Goal: Task Accomplishment & Management: Use online tool/utility

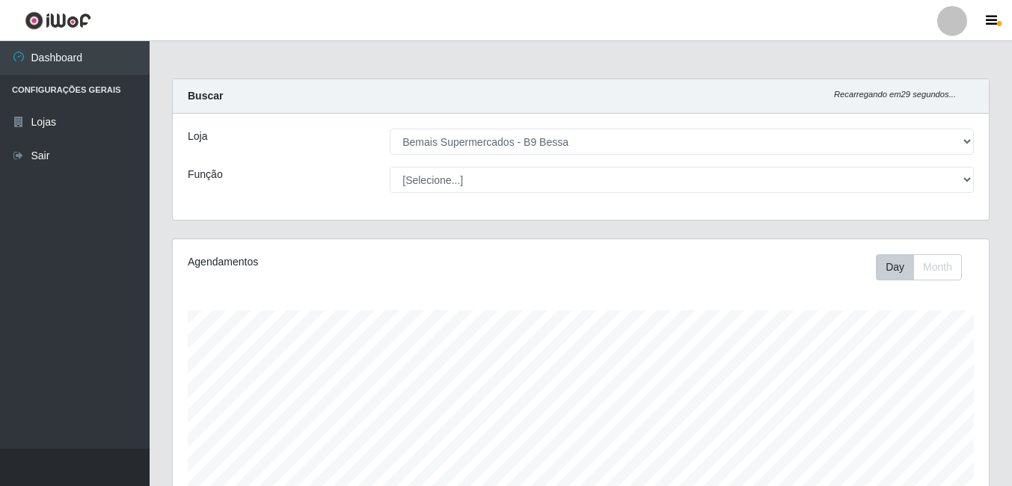
select select "410"
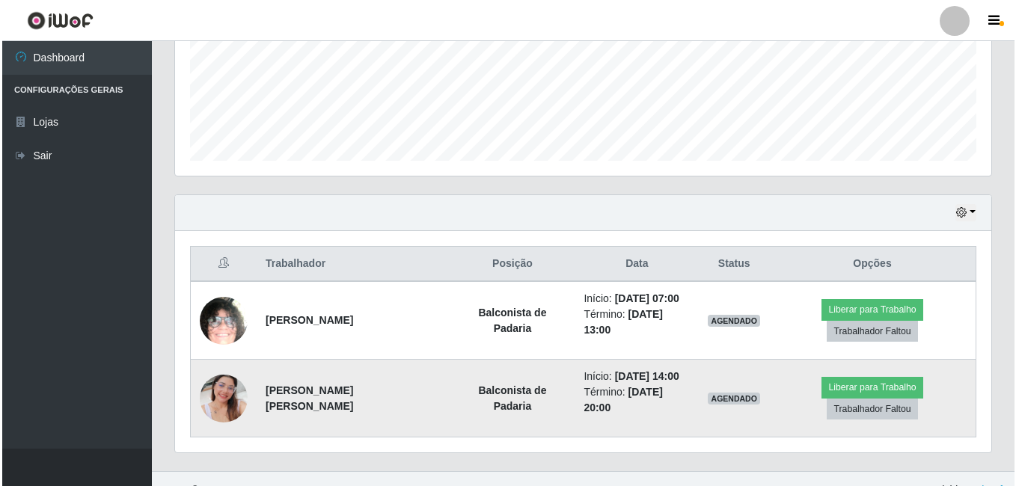
scroll to position [310, 816]
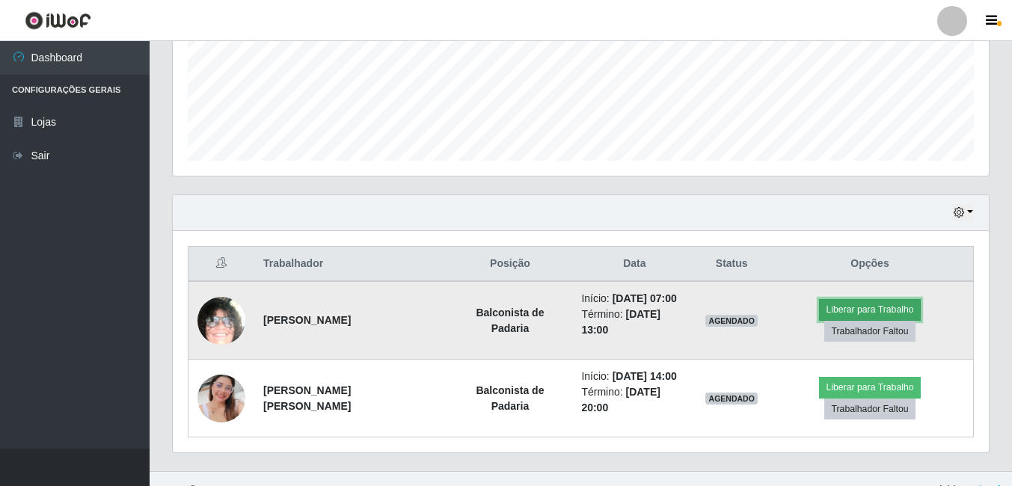
click at [819, 310] on button "Liberar para Trabalho" at bounding box center [869, 309] width 101 height 21
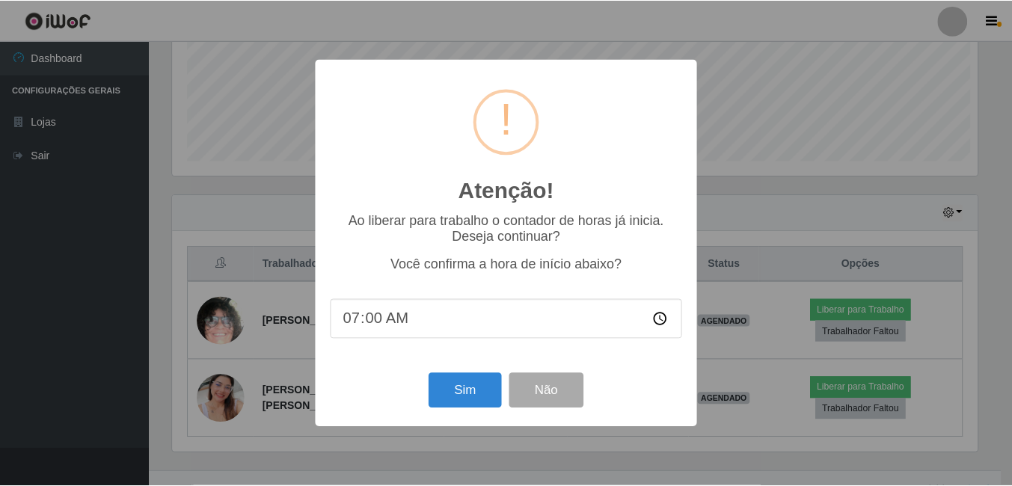
scroll to position [310, 808]
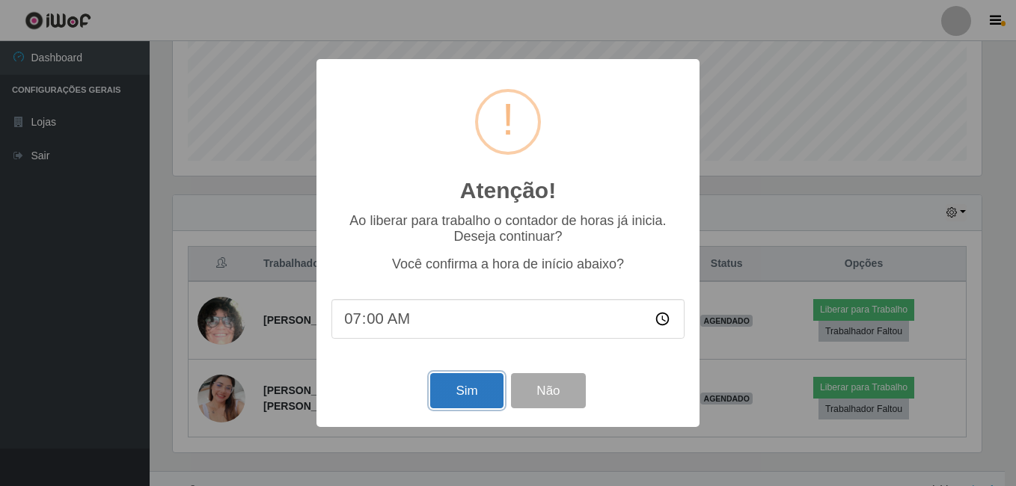
click at [458, 387] on button "Sim" at bounding box center [466, 390] width 73 height 35
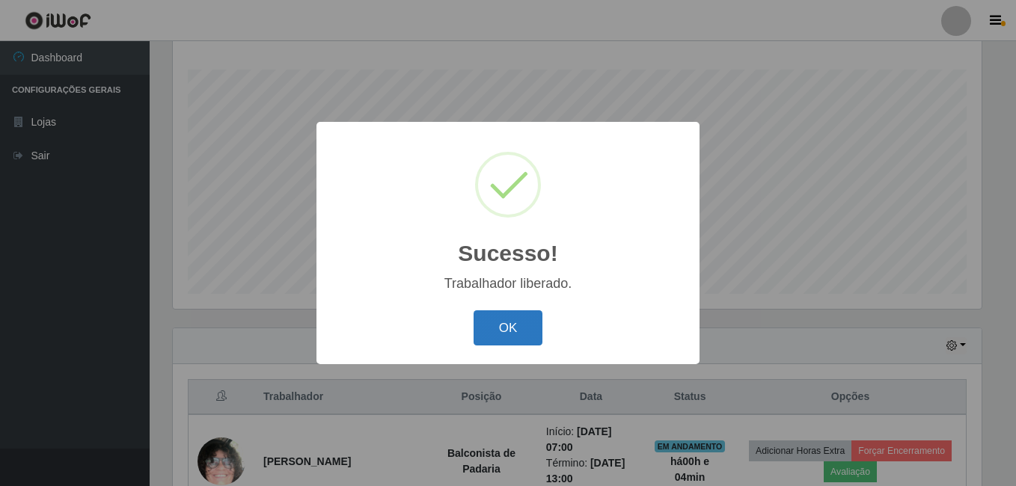
click at [509, 339] on button "OK" at bounding box center [508, 327] width 70 height 35
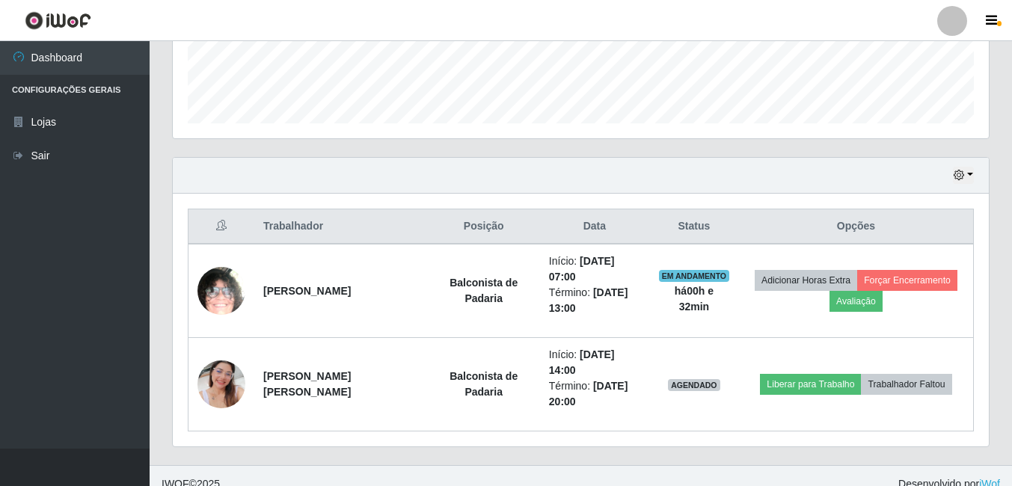
scroll to position [428, 0]
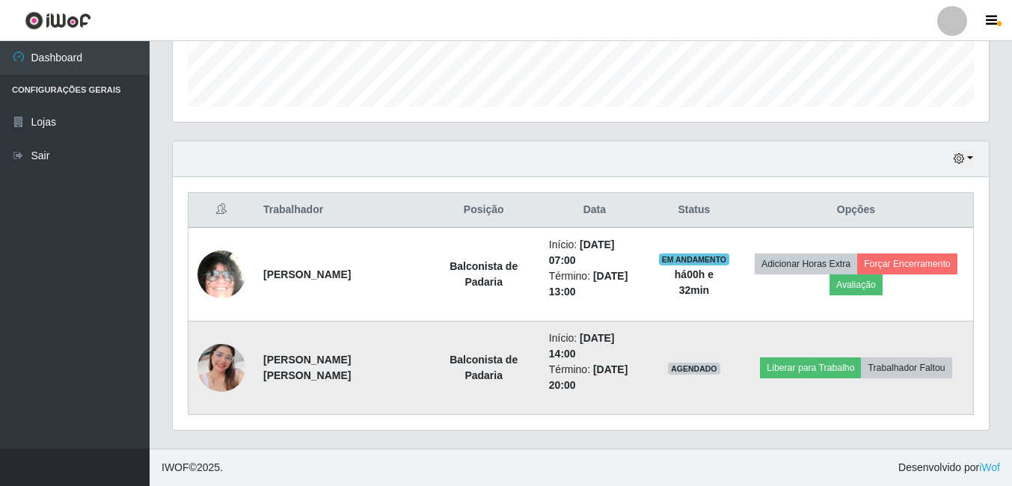
click at [214, 383] on img at bounding box center [221, 367] width 48 height 85
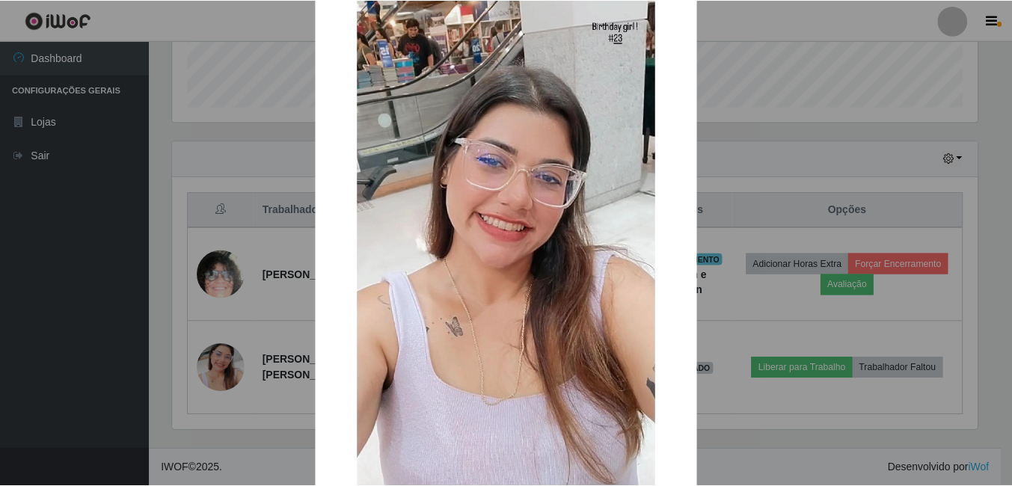
scroll to position [176, 0]
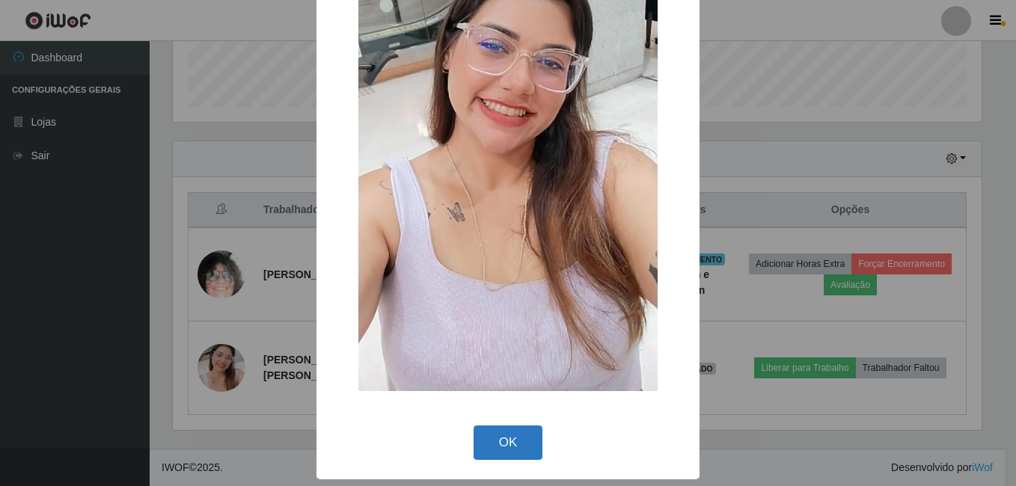
click at [515, 452] on button "OK" at bounding box center [508, 443] width 70 height 35
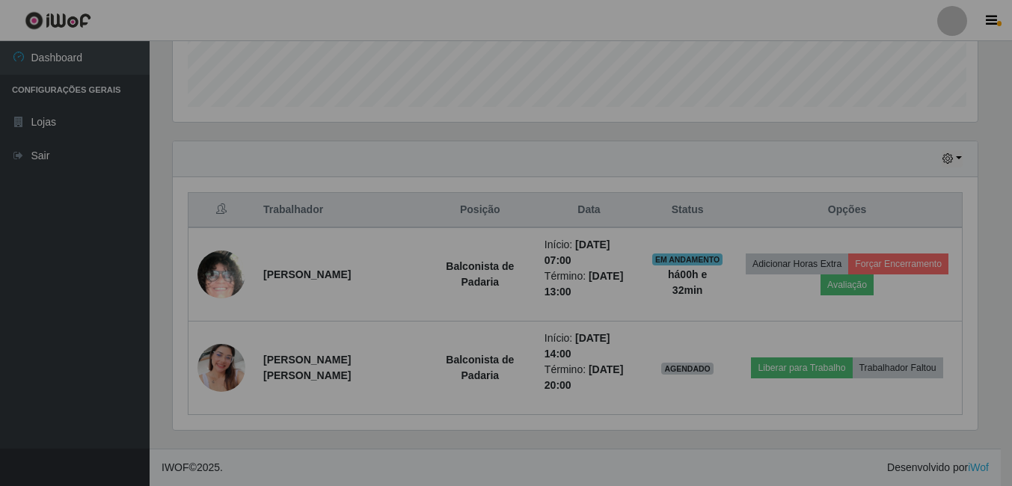
scroll to position [310, 816]
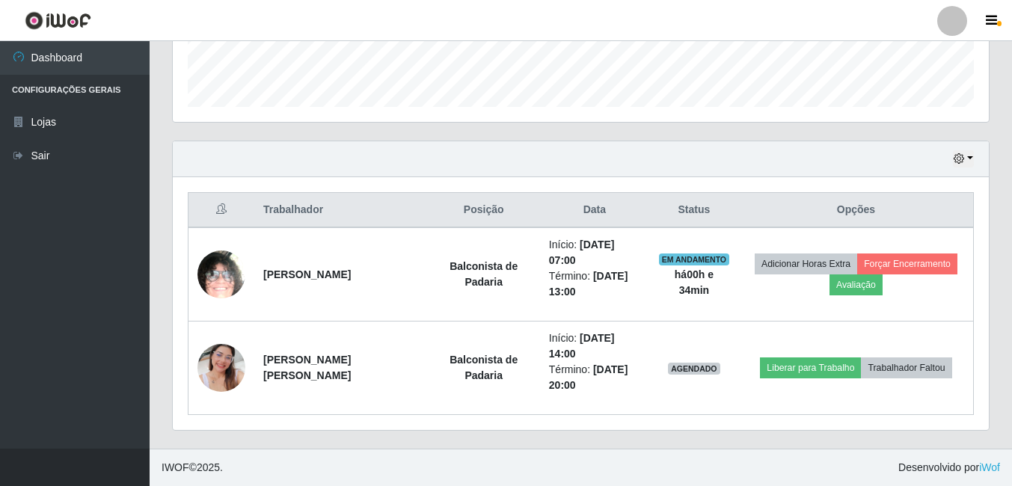
click at [966, 159] on button "button" at bounding box center [963, 158] width 21 height 17
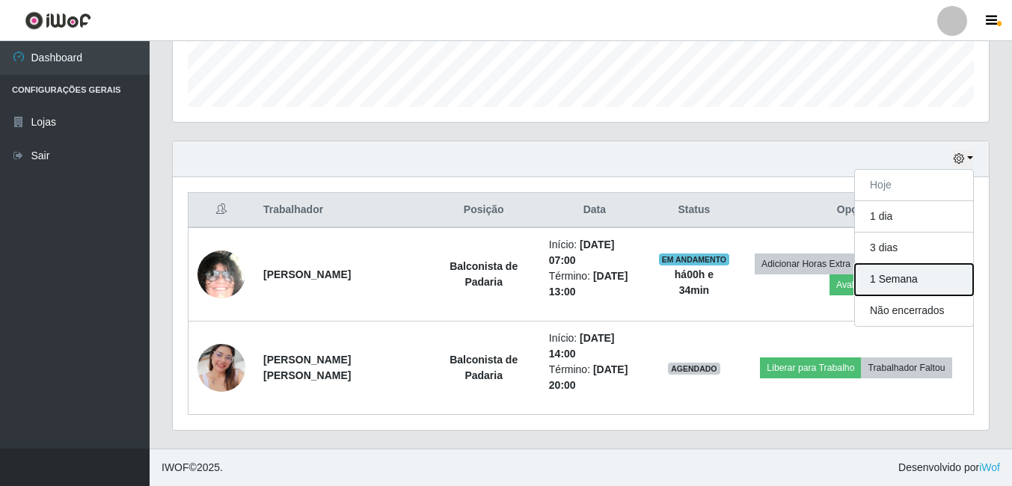
click at [919, 279] on button "1 Semana" at bounding box center [914, 279] width 118 height 31
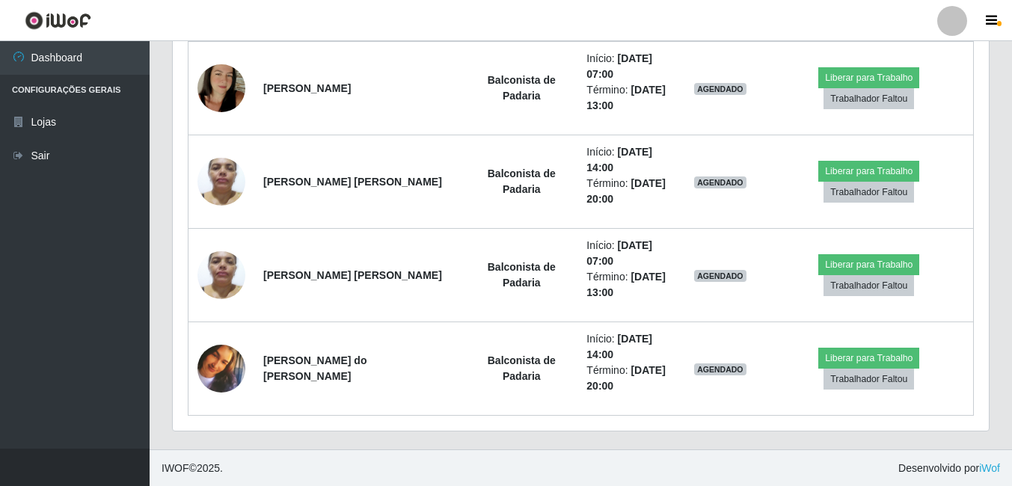
scroll to position [3700, 0]
